Goal: Navigation & Orientation: Find specific page/section

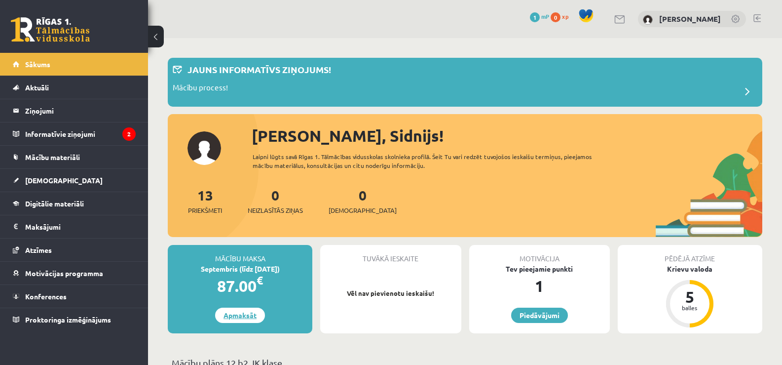
click at [235, 314] on link "Apmaksāt" at bounding box center [240, 314] width 50 height 15
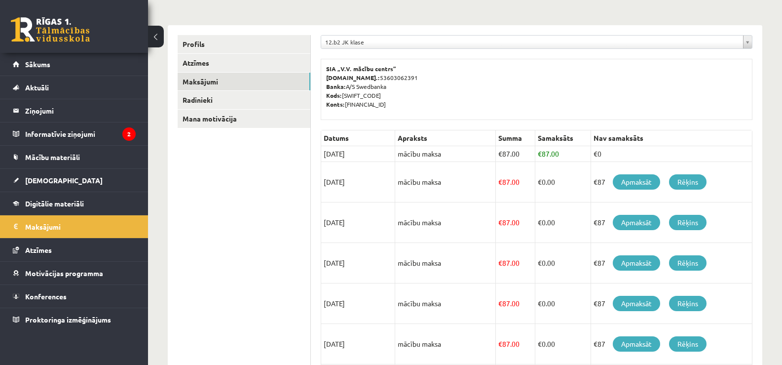
scroll to position [102, 0]
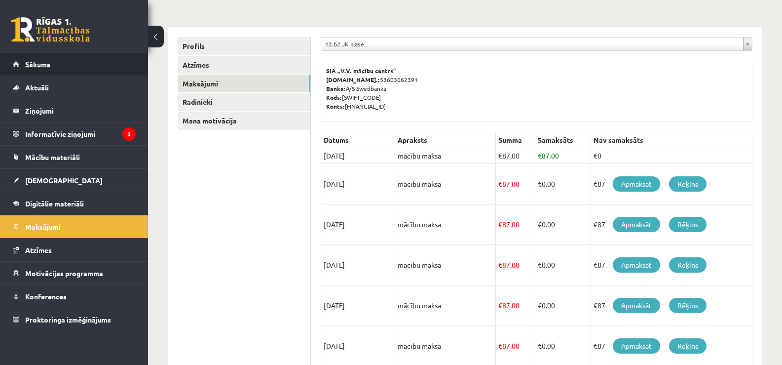
click at [48, 63] on span "Sākums" at bounding box center [37, 64] width 25 height 9
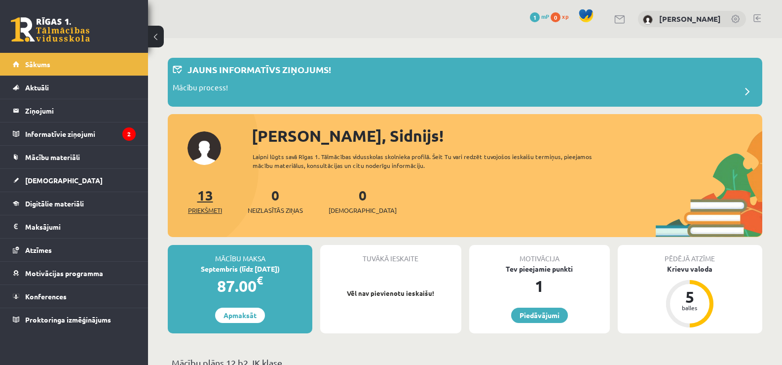
click at [199, 210] on span "Priekšmeti" at bounding box center [205, 210] width 34 height 10
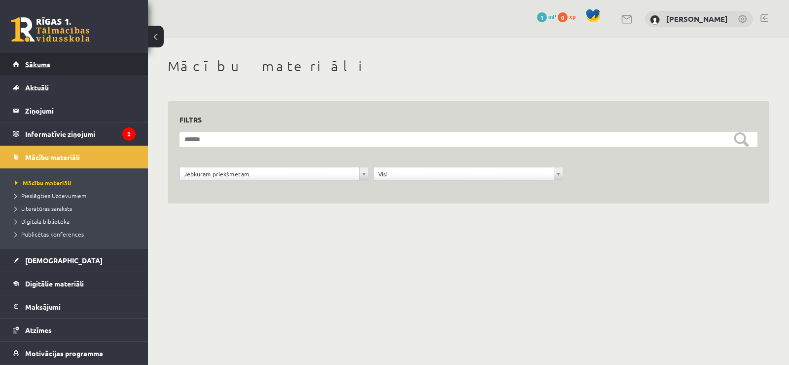
click at [71, 71] on link "Sākums" at bounding box center [74, 64] width 123 height 23
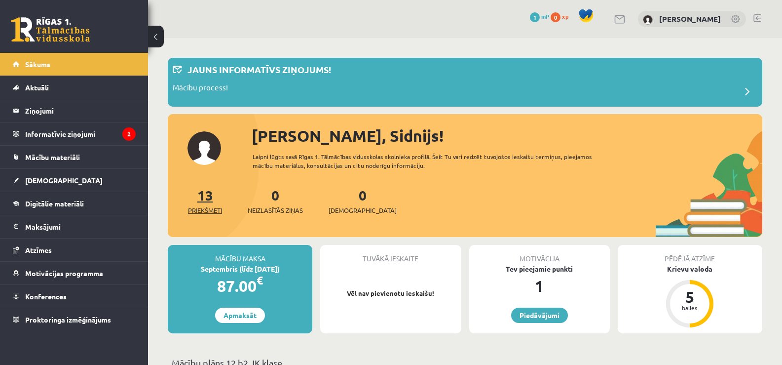
click at [207, 192] on link "13 Priekšmeti" at bounding box center [205, 200] width 34 height 29
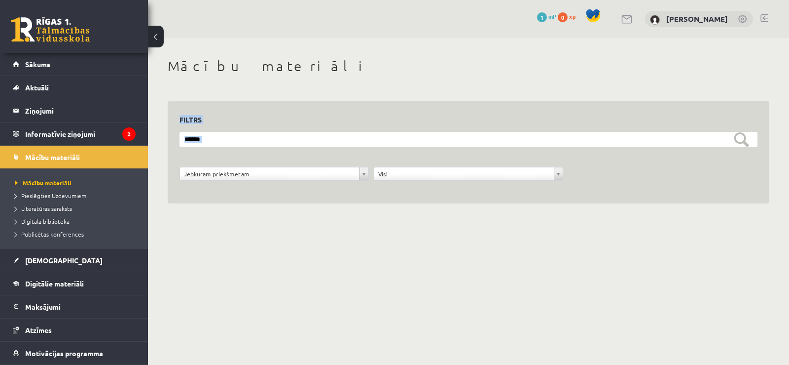
drag, startPoint x: 789, startPoint y: 41, endPoint x: 780, endPoint y: 190, distance: 149.3
click at [780, 190] on div "**********" at bounding box center [468, 142] width 641 height 208
click at [91, 57] on link "Sākums" at bounding box center [74, 64] width 123 height 23
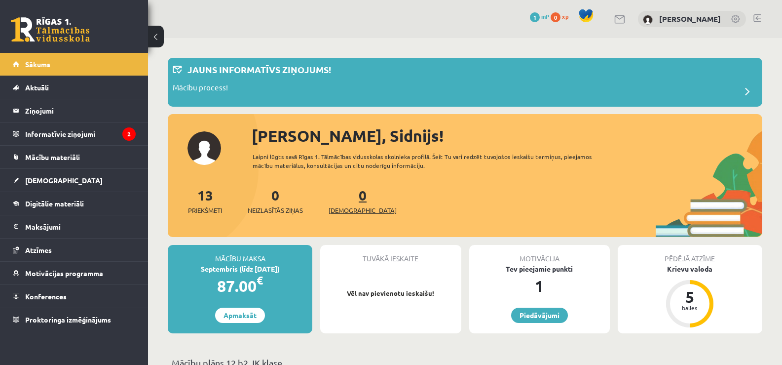
click at [357, 213] on span "[DEMOGRAPHIC_DATA]" at bounding box center [363, 210] width 68 height 10
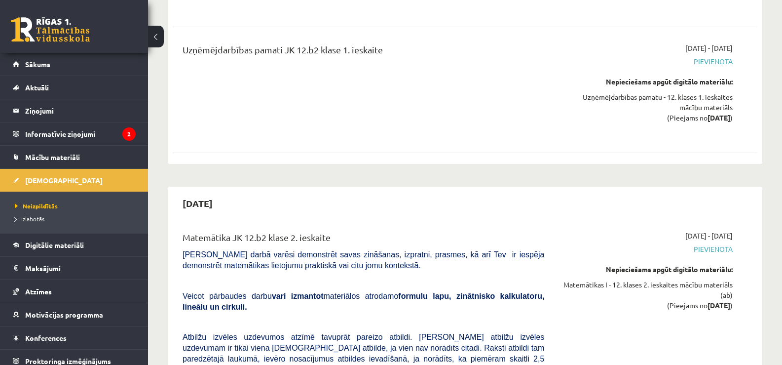
scroll to position [2187, 0]
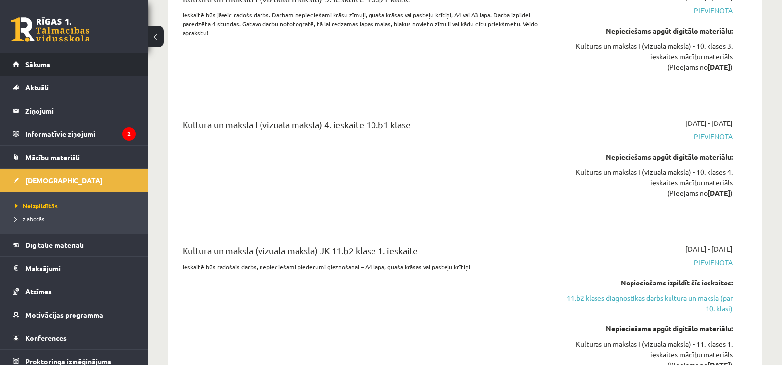
click at [46, 57] on link "Sākums" at bounding box center [74, 64] width 123 height 23
